Goal: Transaction & Acquisition: Purchase product/service

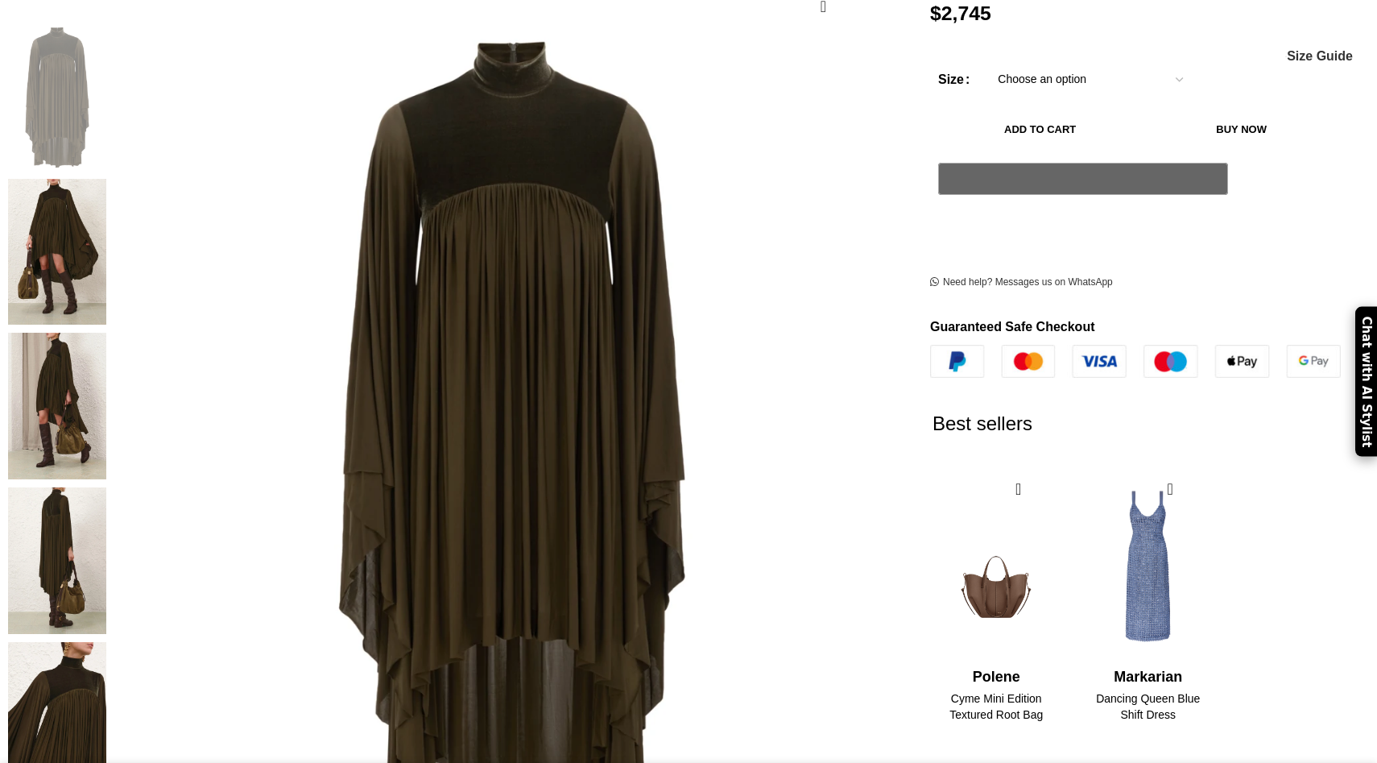
click at [106, 333] on img at bounding box center [57, 406] width 98 height 147
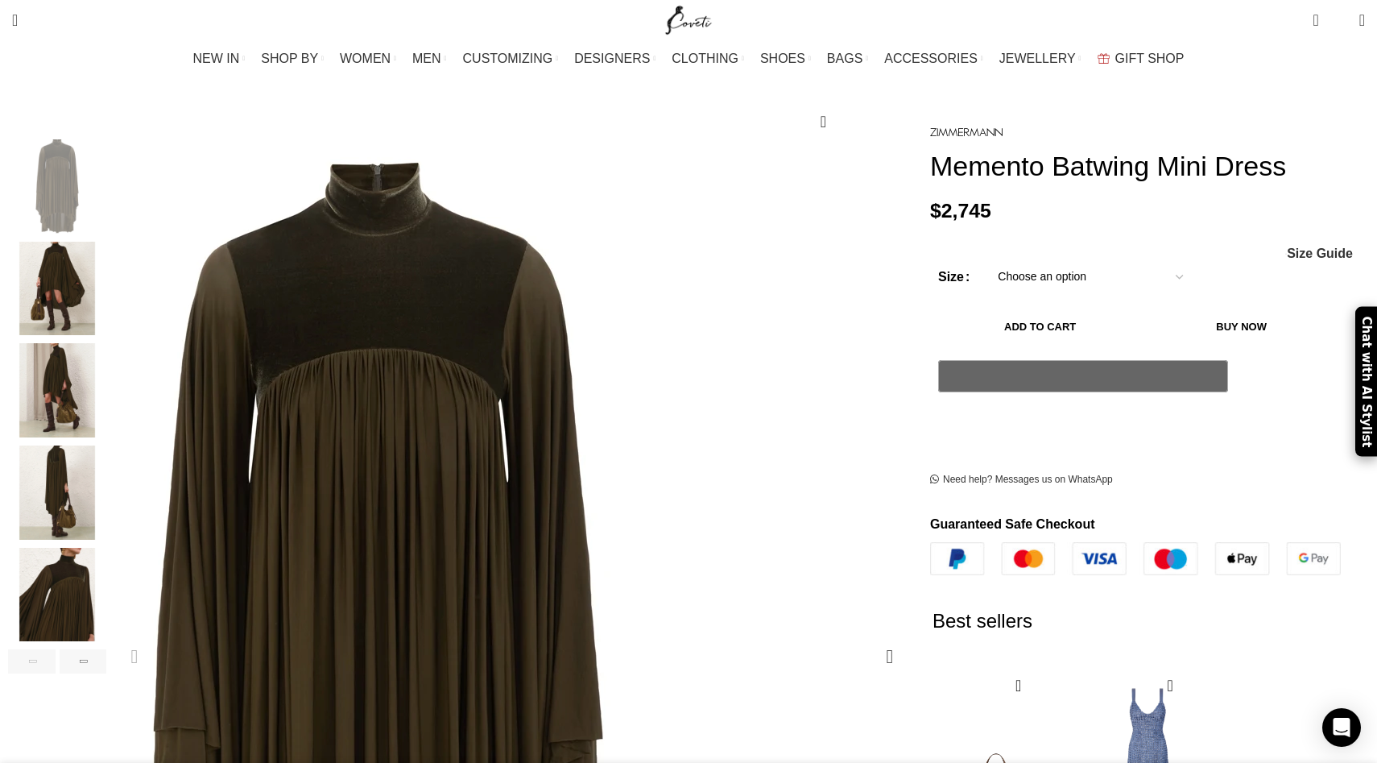
scroll to position [194, 0]
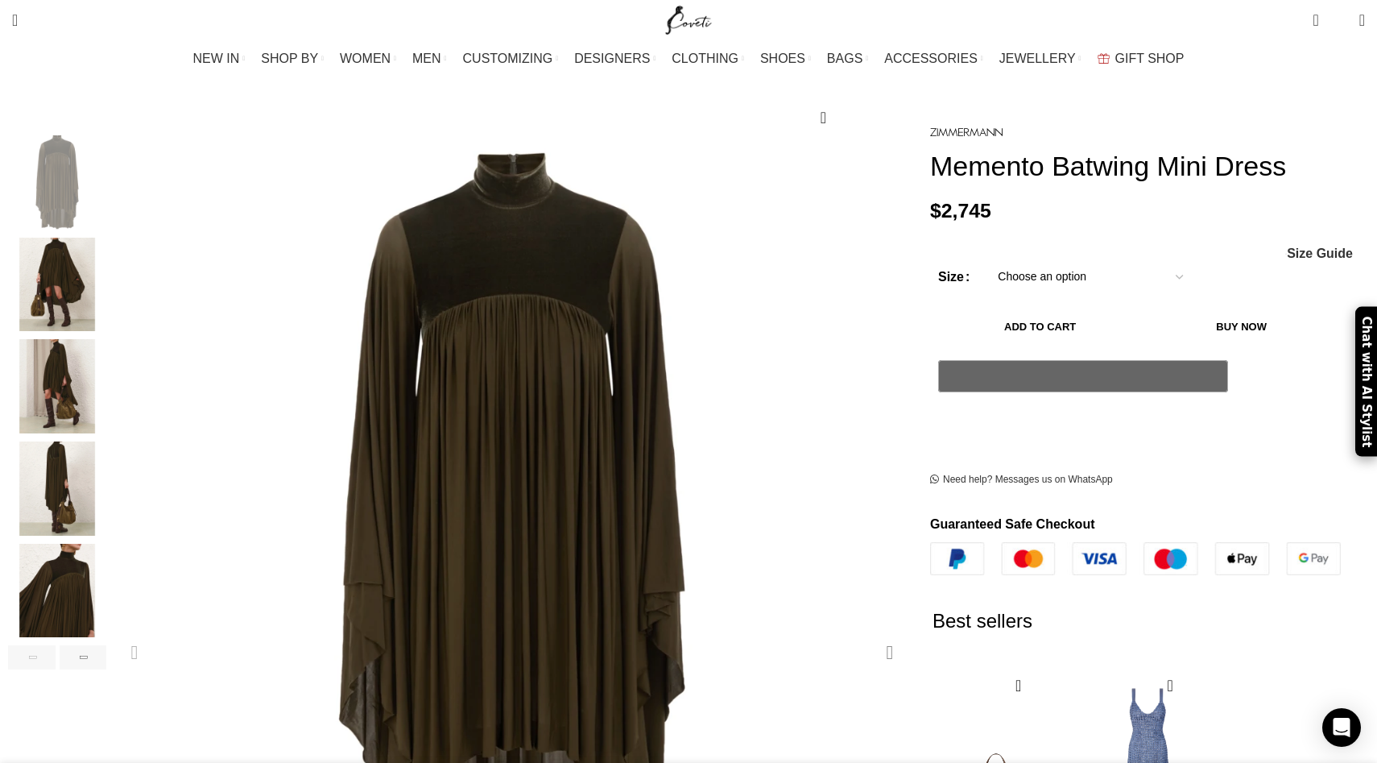
click at [870, 632] on div "Next slide" at bounding box center [890, 652] width 40 height 40
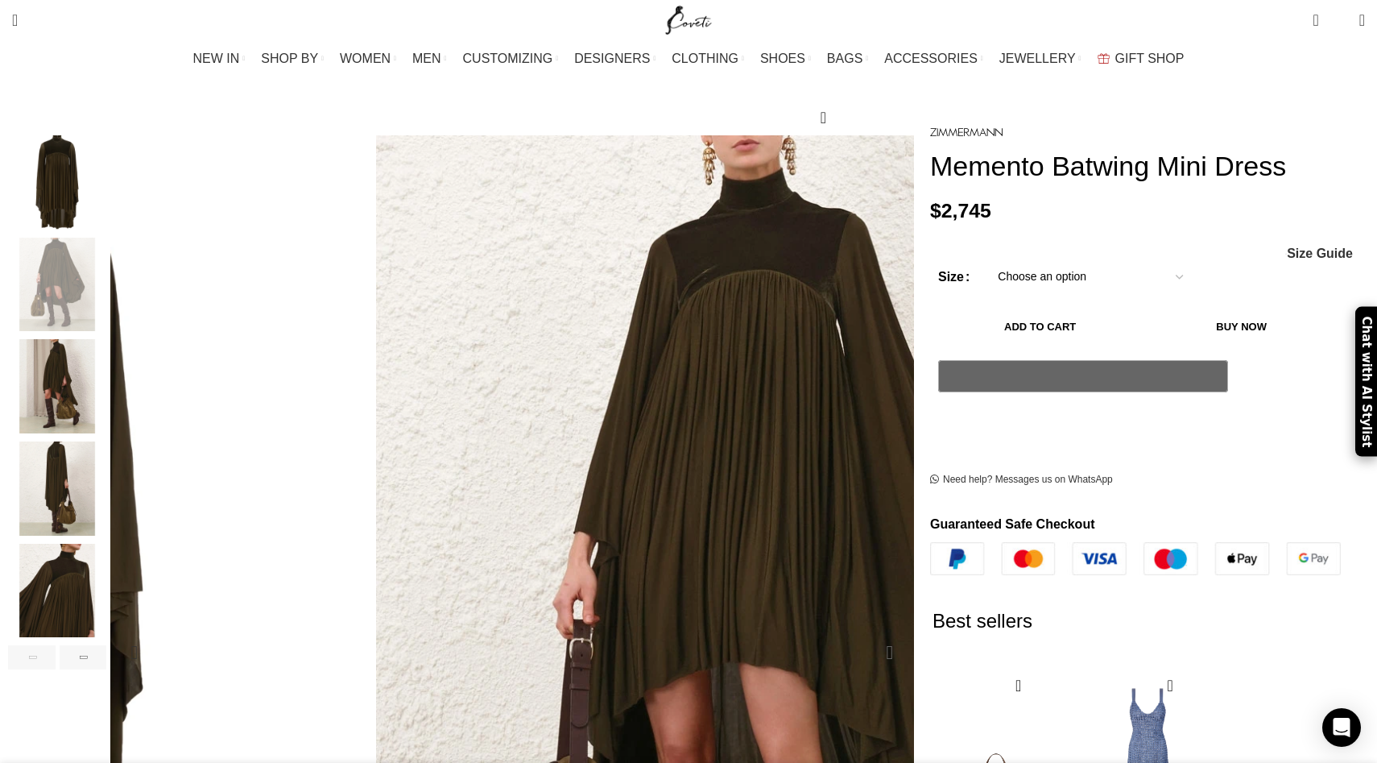
scroll to position [0, 169]
click at [870, 632] on div "Next slide" at bounding box center [890, 652] width 40 height 40
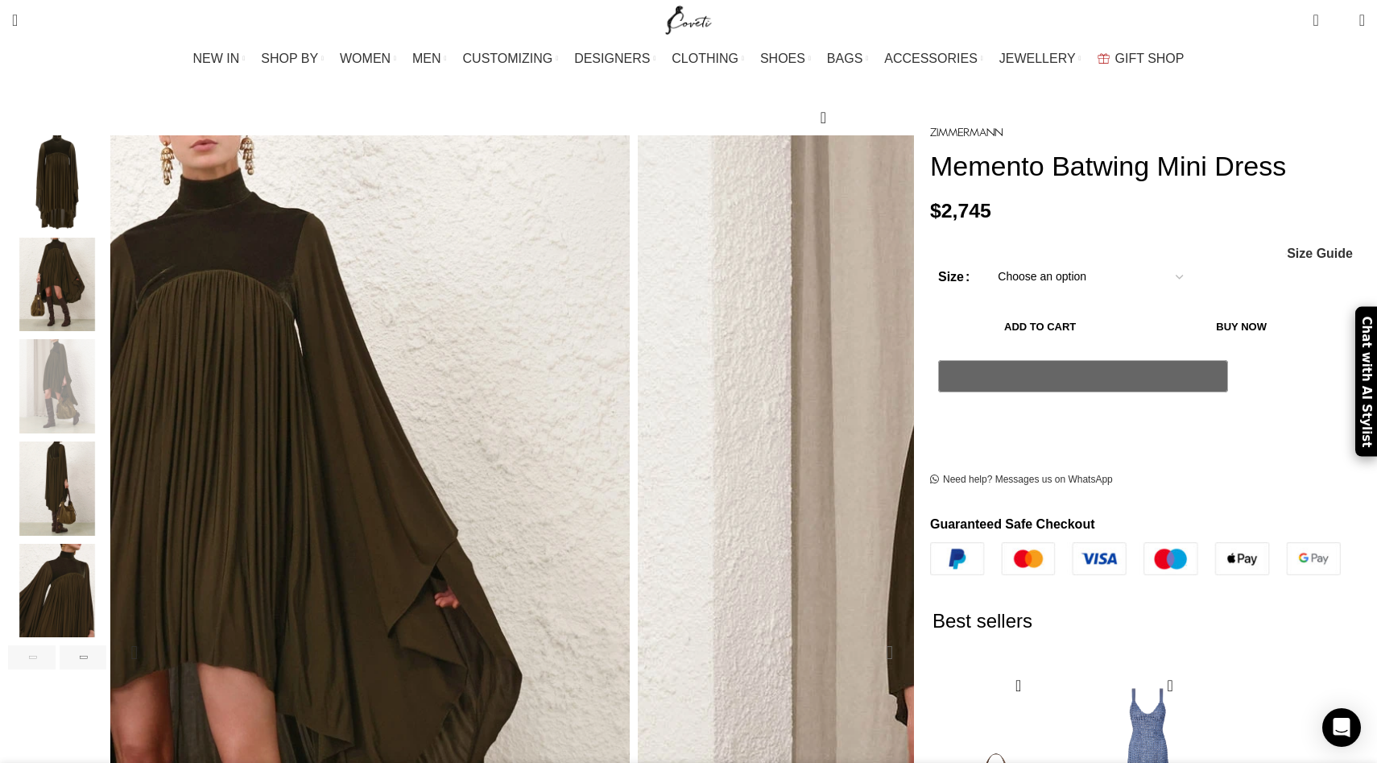
scroll to position [0, 339]
click at [870, 632] on div "Next slide" at bounding box center [890, 652] width 40 height 40
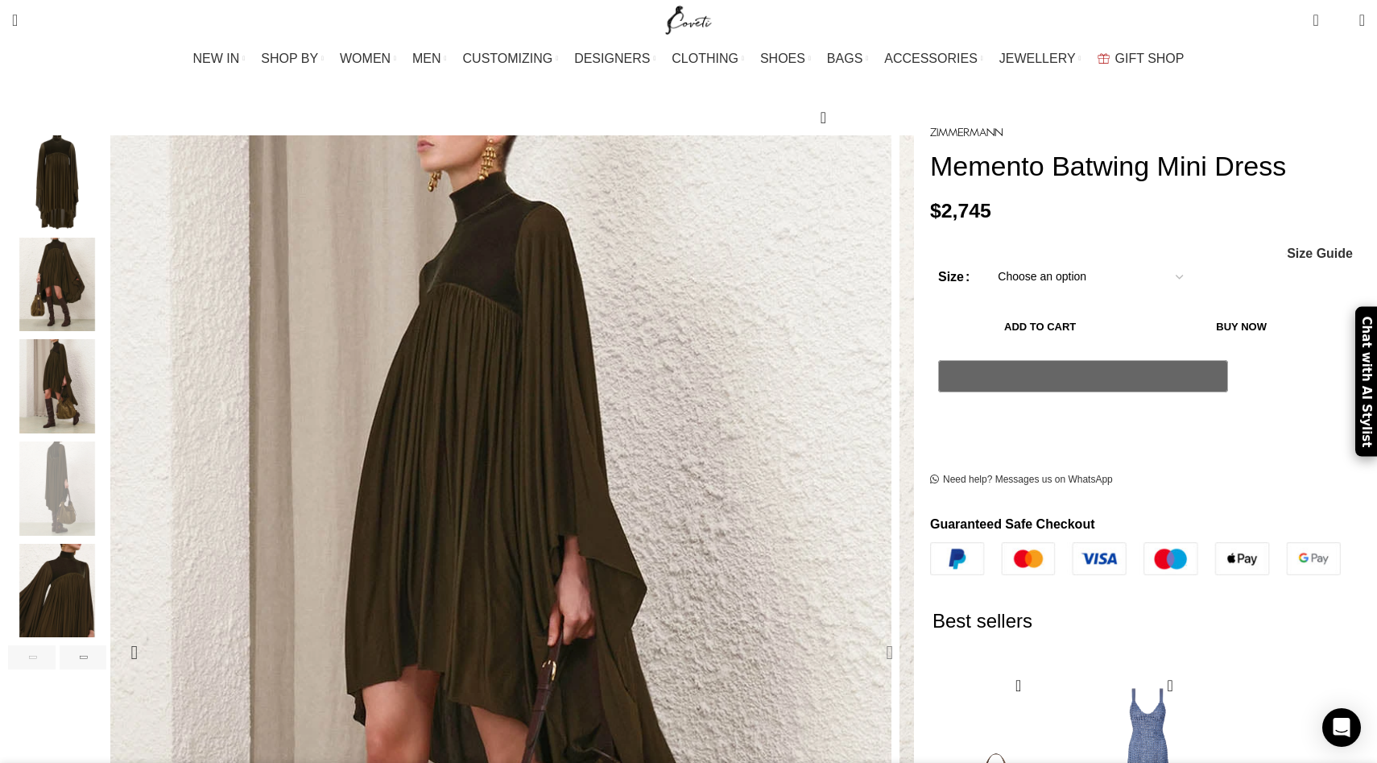
click at [870, 632] on div "Next slide" at bounding box center [890, 652] width 40 height 40
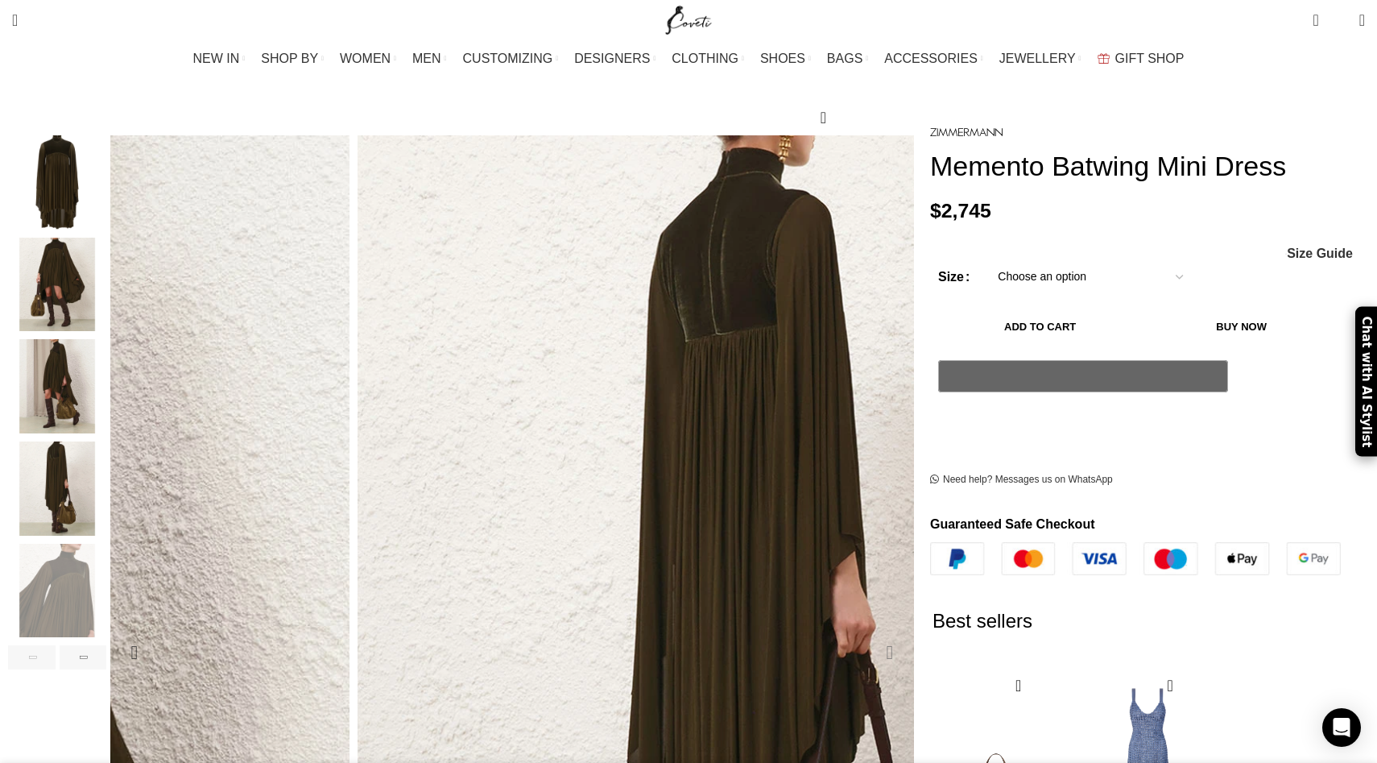
click at [870, 632] on div "Next slide" at bounding box center [890, 652] width 40 height 40
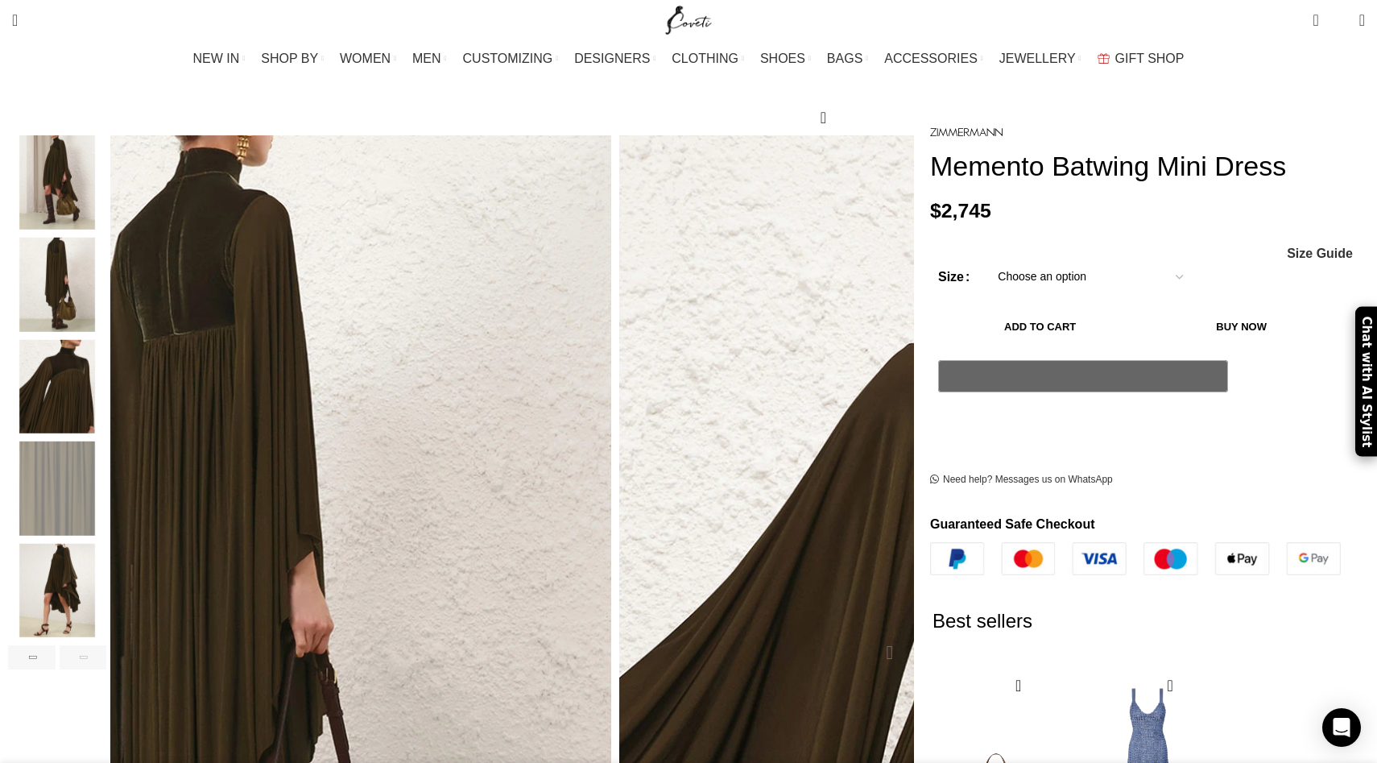
scroll to position [0, 508]
click at [870, 632] on div "Next slide" at bounding box center [890, 652] width 40 height 40
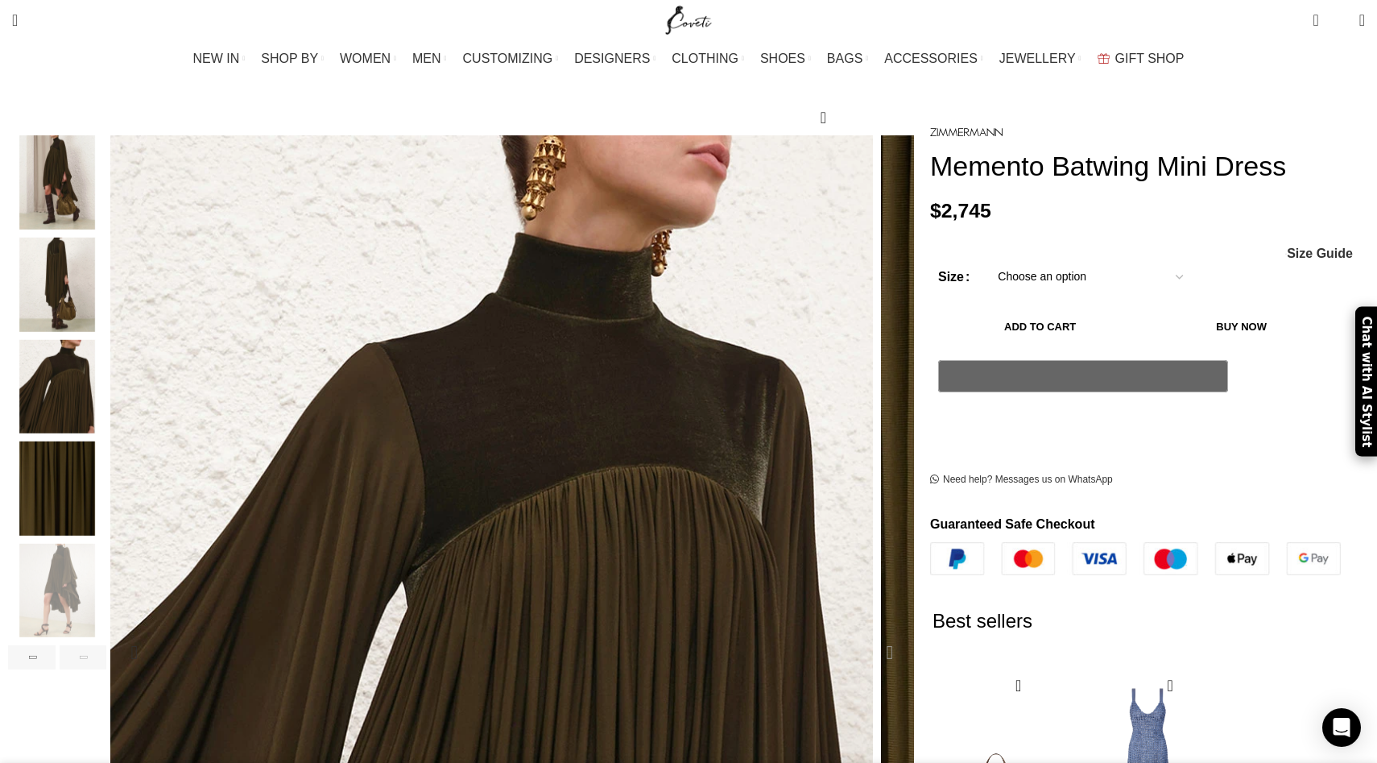
click at [870, 632] on div "Next slide" at bounding box center [890, 652] width 40 height 40
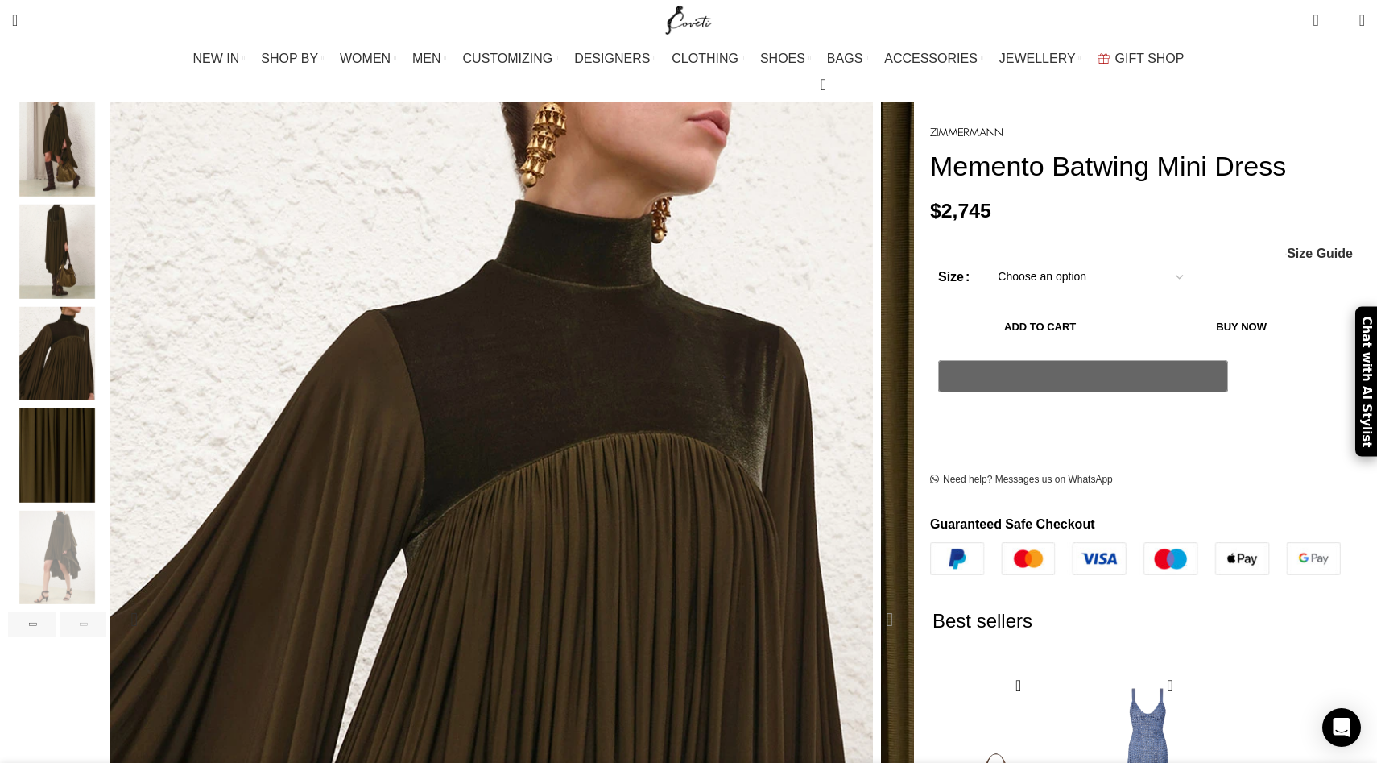
scroll to position [243, 0]
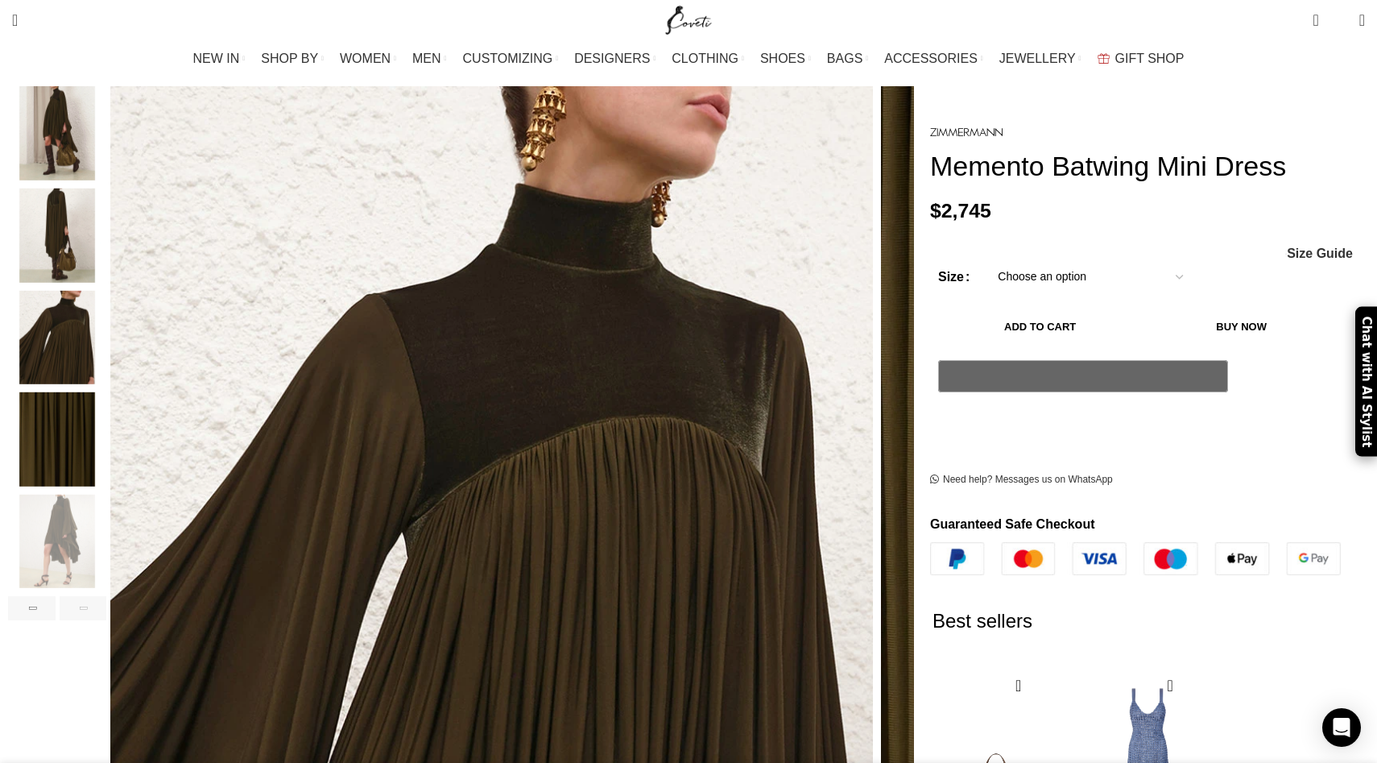
click at [106, 124] on img "3 / 7" at bounding box center [57, 133] width 98 height 94
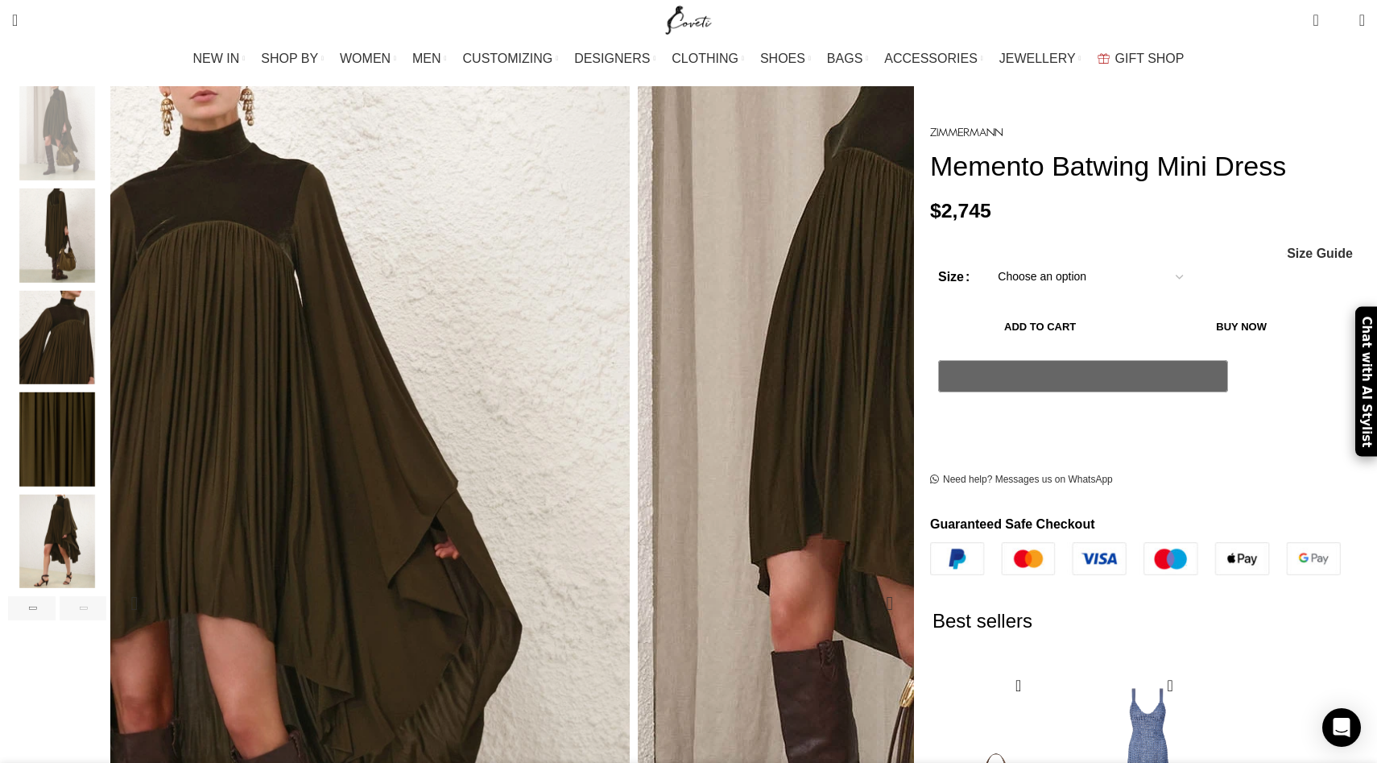
scroll to position [0, 678]
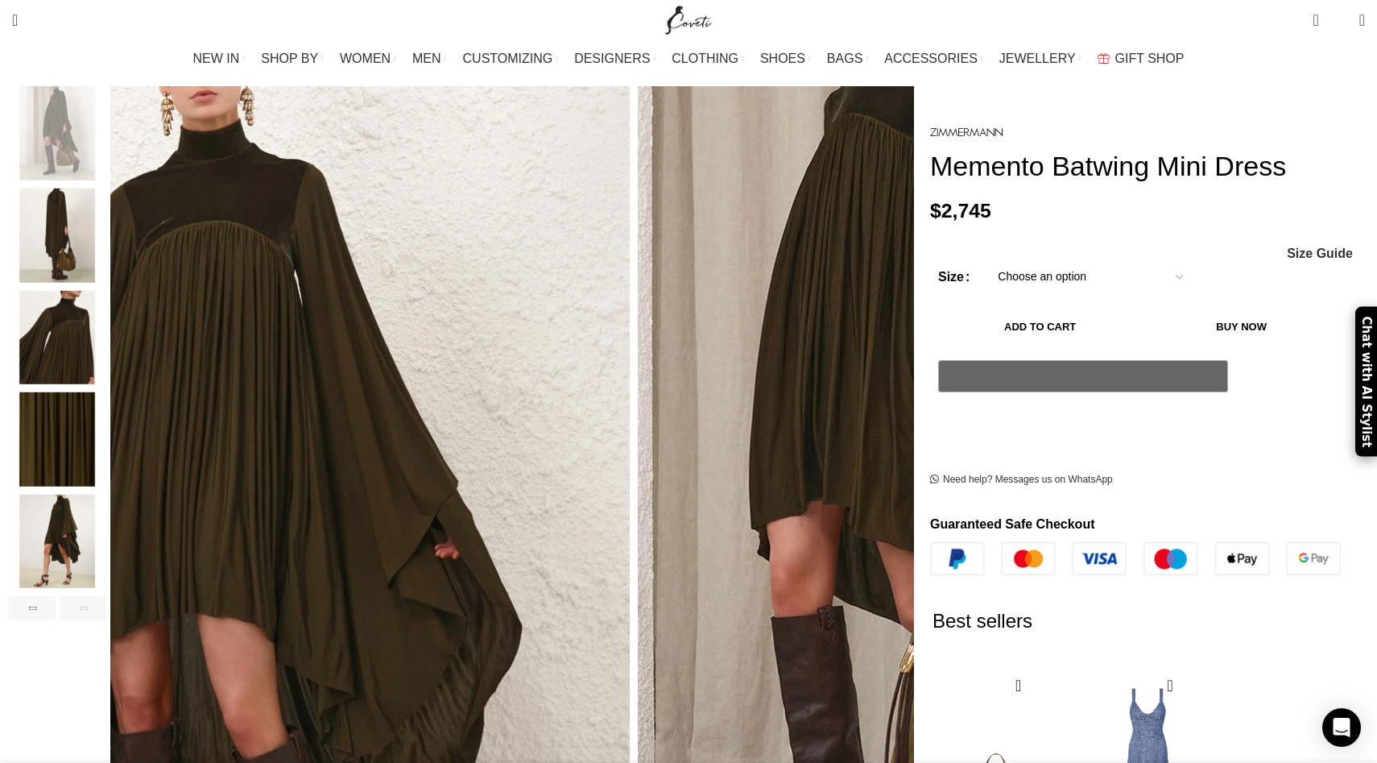
click at [587, 307] on img "3 / 7" at bounding box center [899, 487] width 805 height 1047
